Goal: Information Seeking & Learning: Learn about a topic

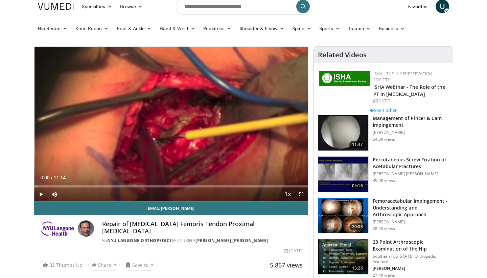
click at [42, 194] on span "Video Player" at bounding box center [41, 194] width 14 height 14
click at [42, 195] on span "Video Player" at bounding box center [41, 194] width 14 height 14
click at [41, 193] on video-js "**********" at bounding box center [171, 124] width 274 height 154
click at [38, 195] on span "Video Player" at bounding box center [41, 194] width 14 height 14
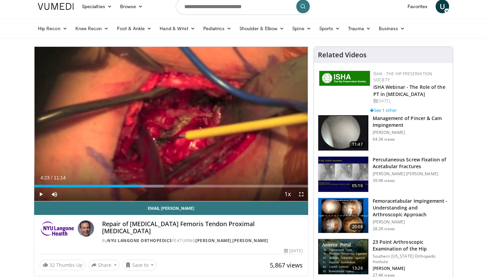
click at [40, 195] on span "Video Player" at bounding box center [41, 194] width 14 height 14
click at [40, 192] on span "Video Player" at bounding box center [41, 194] width 14 height 14
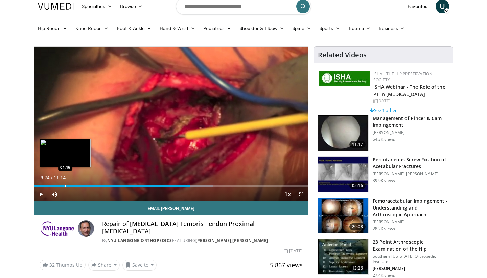
click at [65, 186] on div "Progress Bar" at bounding box center [65, 185] width 1 height 3
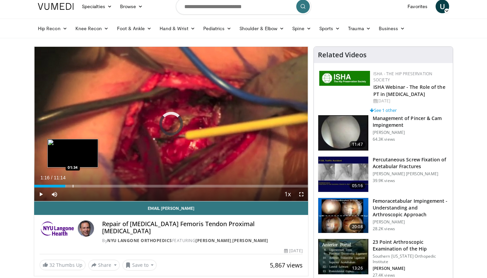
click at [73, 186] on div "Progress Bar" at bounding box center [73, 185] width 1 height 3
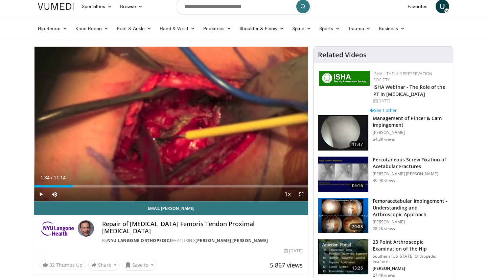
click at [43, 189] on span "Video Player" at bounding box center [41, 194] width 14 height 14
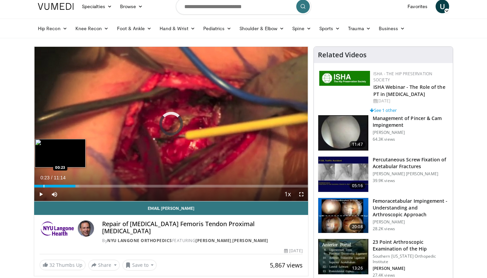
click at [44, 185] on div "Progress Bar" at bounding box center [44, 185] width 1 height 3
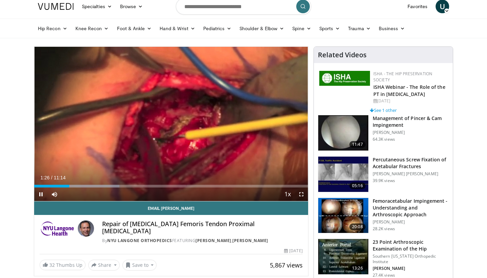
click at [40, 194] on span "Video Player" at bounding box center [41, 194] width 14 height 14
click at [178, 184] on div "Loaded : 31.17% 01:26 05:52" at bounding box center [171, 184] width 274 height 6
click at [42, 193] on span "Video Player" at bounding box center [41, 194] width 14 height 14
click at [41, 191] on span "Video Player" at bounding box center [41, 194] width 14 height 14
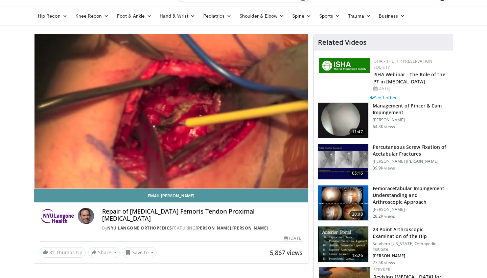
scroll to position [22, 0]
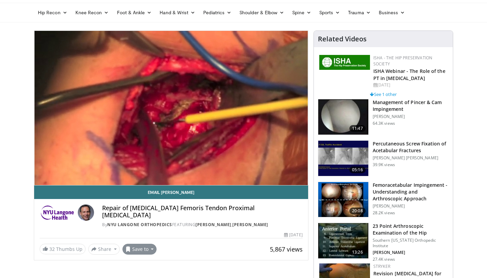
click at [153, 243] on button "Save to" at bounding box center [140, 248] width 35 height 11
click at [155, 215] on span "Add to Favorites" at bounding box center [152, 218] width 42 height 7
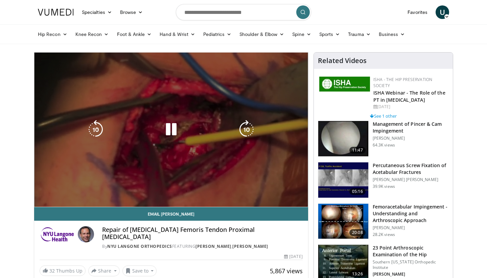
scroll to position [0, 0]
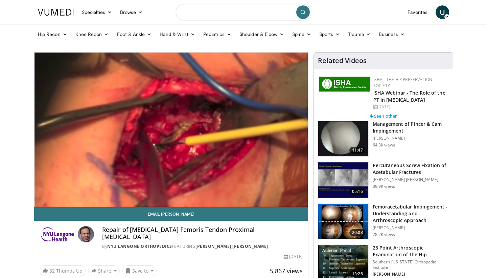
click at [204, 16] on input "Search topics, interventions" at bounding box center [243, 12] width 135 height 16
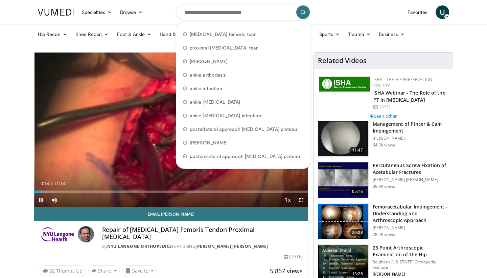
click at [43, 197] on span "Video Player" at bounding box center [41, 200] width 14 height 14
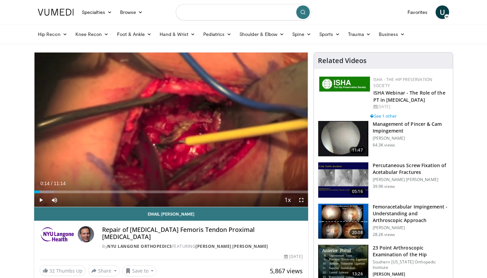
click at [202, 11] on input "Search topics, interventions" at bounding box center [243, 12] width 135 height 16
type input "**********"
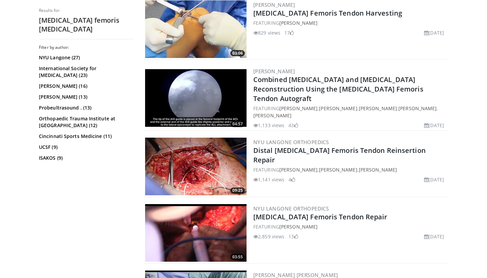
scroll to position [343, 0]
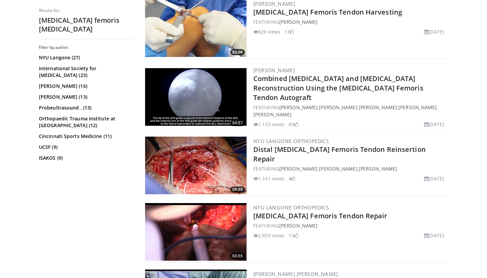
click at [220, 235] on img at bounding box center [196, 232] width 102 height 58
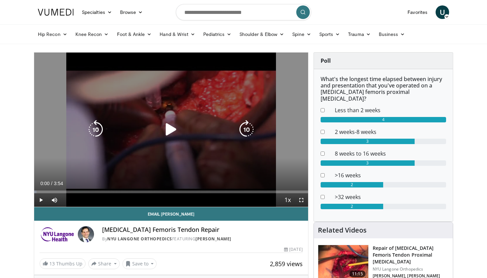
click at [166, 130] on icon "Video Player" at bounding box center [171, 129] width 19 height 19
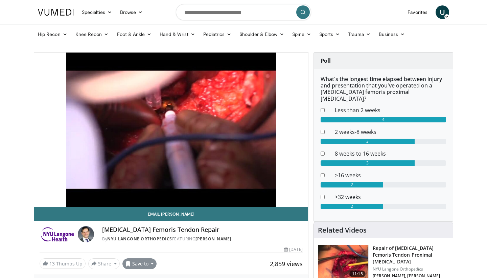
click at [151, 262] on button "Save to" at bounding box center [140, 263] width 35 height 11
click at [160, 236] on span "Add to Favorites" at bounding box center [152, 232] width 42 height 7
click at [421, 12] on link "Favorites" at bounding box center [418, 12] width 28 height 14
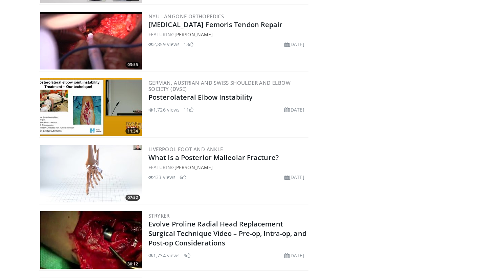
scroll to position [888, 0]
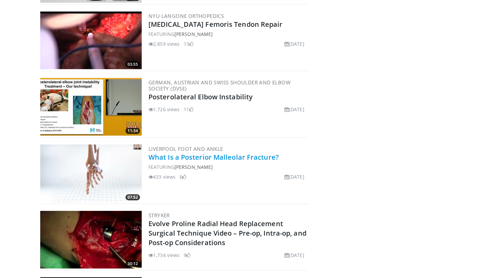
click at [187, 152] on link "What Is a Posterior Malleolar Fracture?" at bounding box center [214, 156] width 130 height 9
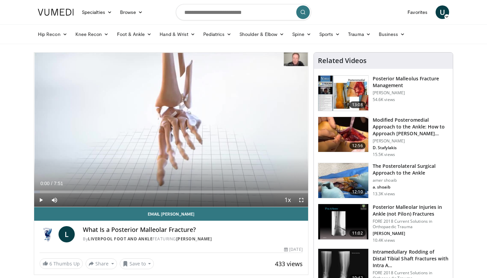
click at [40, 199] on span "Video Player" at bounding box center [41, 200] width 14 height 14
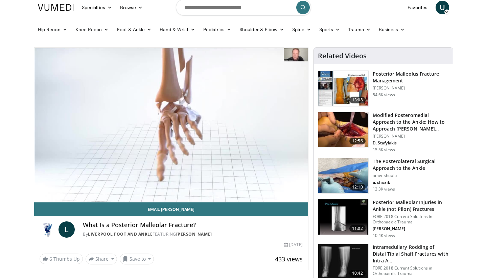
scroll to position [6, 0]
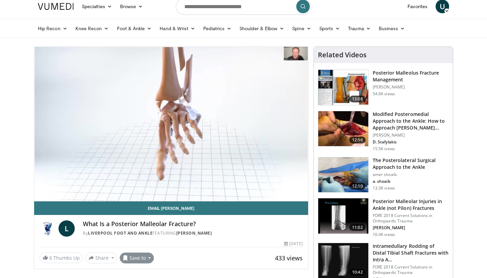
click at [137, 260] on button "Save to" at bounding box center [137, 257] width 35 height 11
click at [236, 232] on div "By Liverpool Foot and Ankle FEATURING Lyndon Mason" at bounding box center [193, 233] width 220 height 6
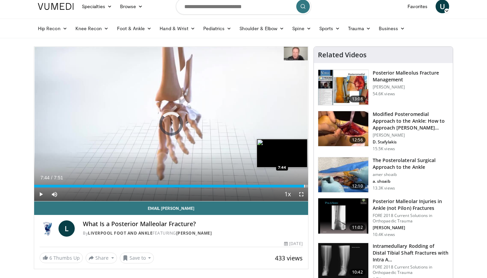
click at [304, 185] on div "Progress Bar" at bounding box center [304, 185] width 1 height 3
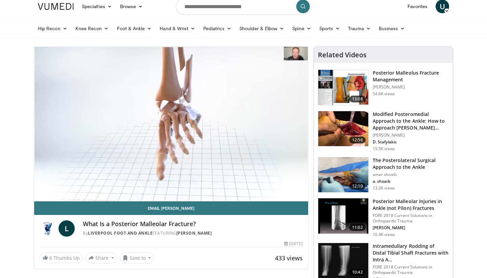
click at [351, 85] on img at bounding box center [344, 87] width 50 height 35
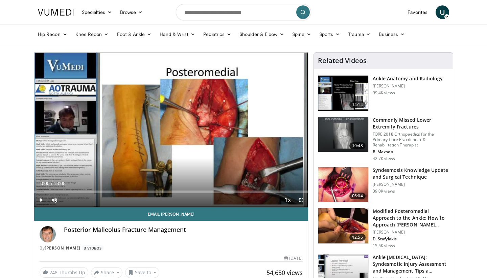
click at [40, 199] on span "Video Player" at bounding box center [41, 200] width 14 height 14
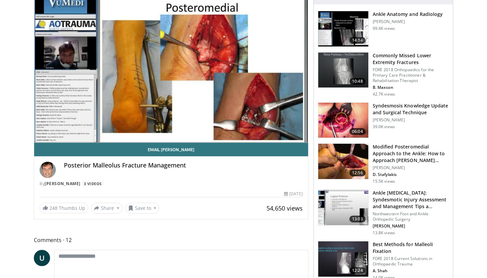
scroll to position [12, 0]
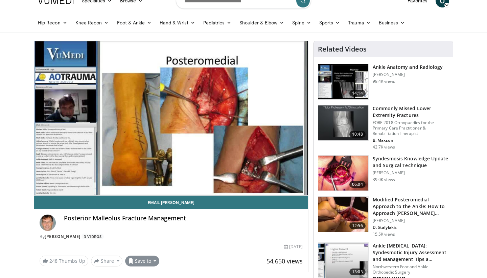
click at [153, 261] on button "Save to" at bounding box center [142, 260] width 35 height 11
click at [163, 228] on span "Add to Favorites" at bounding box center [155, 229] width 42 height 7
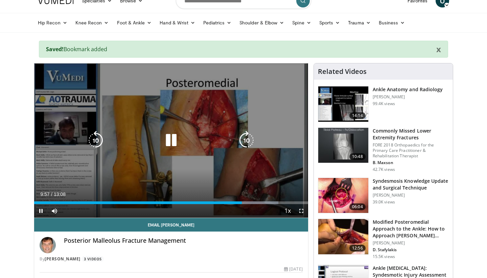
click at [175, 143] on icon "Video Player" at bounding box center [171, 140] width 19 height 19
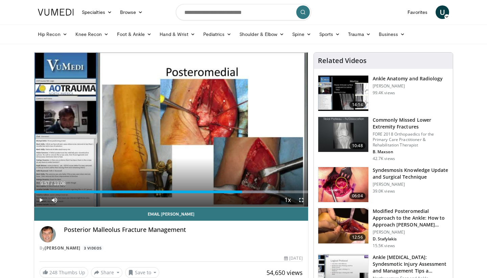
scroll to position [0, 0]
click at [245, 14] on input "Search topics, interventions" at bounding box center [243, 12] width 135 height 16
type input "**********"
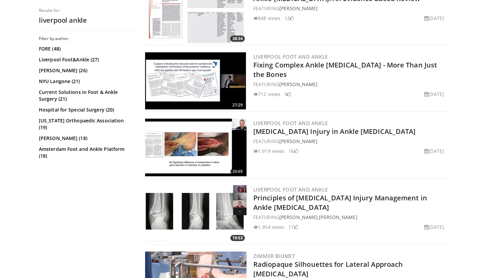
scroll to position [357, 0]
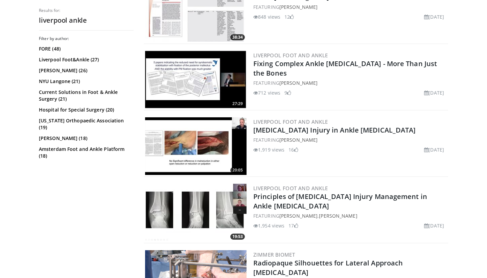
click at [209, 147] on img at bounding box center [196, 146] width 102 height 58
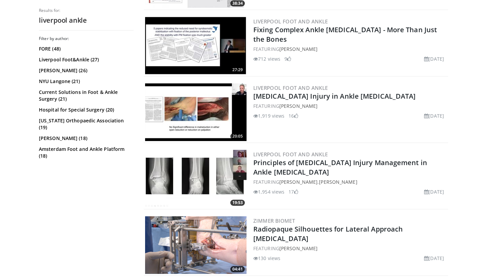
click at [223, 175] on img at bounding box center [196, 179] width 102 height 58
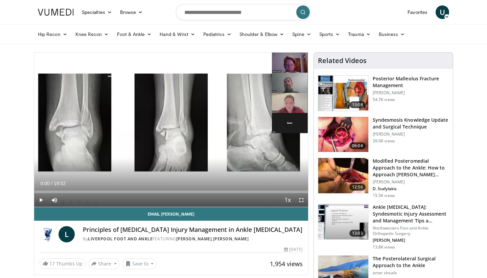
click at [41, 198] on span "Video Player" at bounding box center [41, 200] width 14 height 14
click at [38, 200] on span "Video Player" at bounding box center [41, 200] width 14 height 14
click at [41, 197] on span "Video Player" at bounding box center [41, 200] width 14 height 14
click at [40, 198] on span "Video Player" at bounding box center [41, 200] width 14 height 14
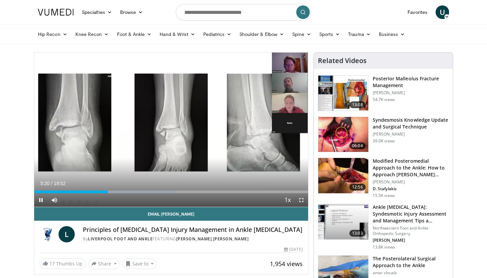
click at [41, 200] on span "Video Player" at bounding box center [41, 200] width 14 height 14
